Goal: Information Seeking & Learning: Learn about a topic

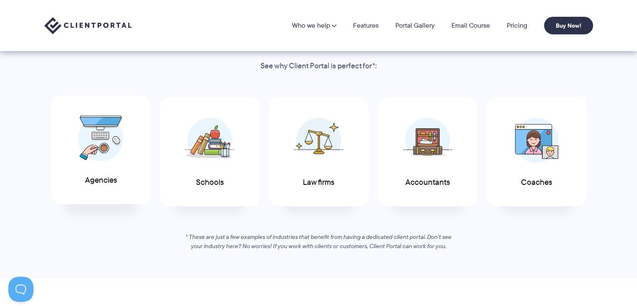
click at [88, 139] on img at bounding box center [100, 138] width 45 height 46
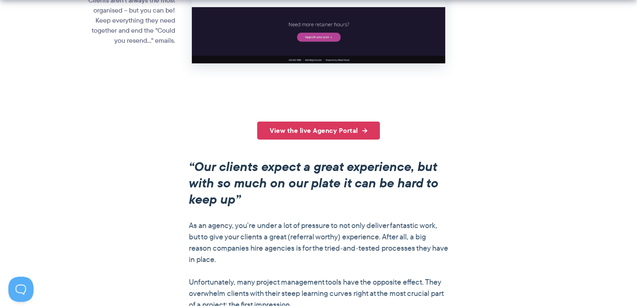
scroll to position [558, 0]
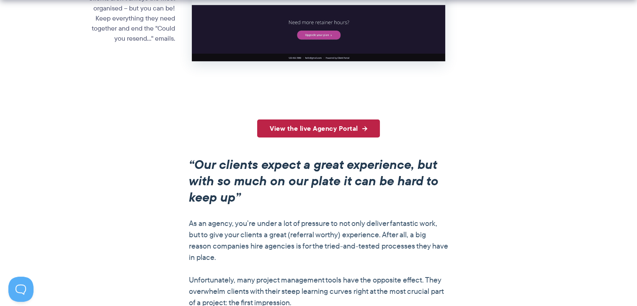
click at [329, 124] on link "View the live Agency Portal" at bounding box center [318, 128] width 123 height 18
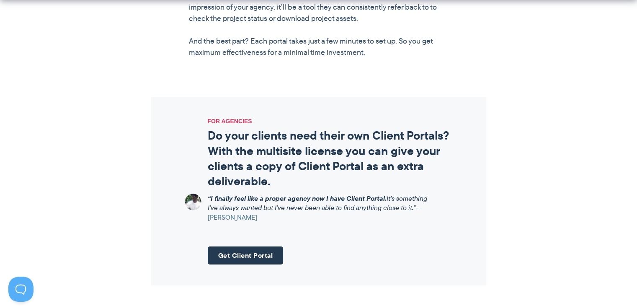
scroll to position [1047, 0]
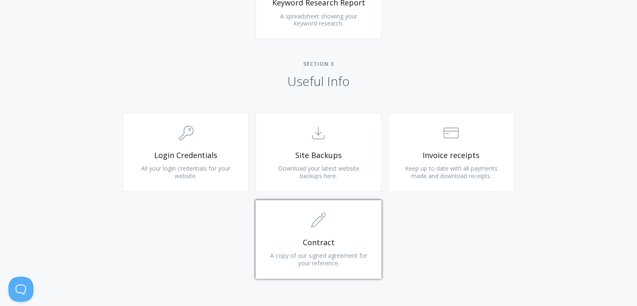
scroll to position [676, 0]
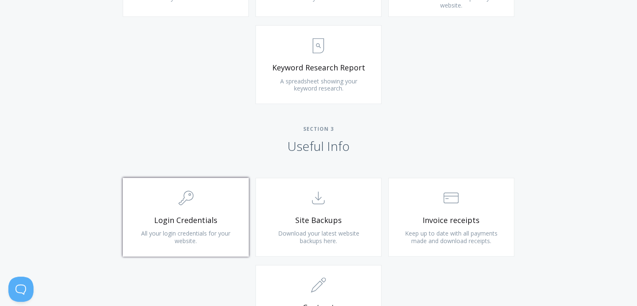
click at [211, 230] on span "All your login credentials for your website." at bounding box center [185, 236] width 89 height 15
